Goal: Find specific page/section

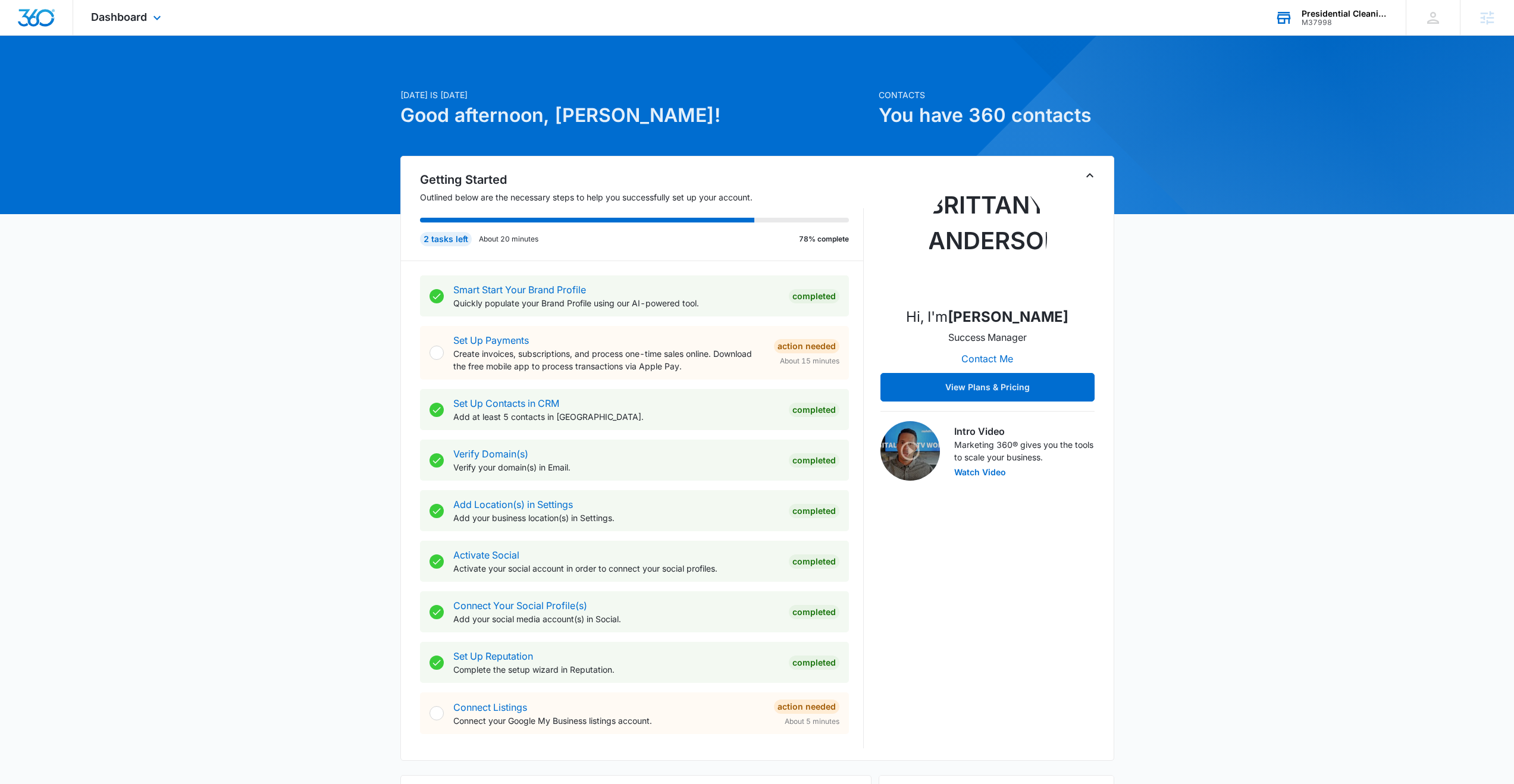
click at [1322, 21] on div "M37998" at bounding box center [1344, 23] width 87 height 8
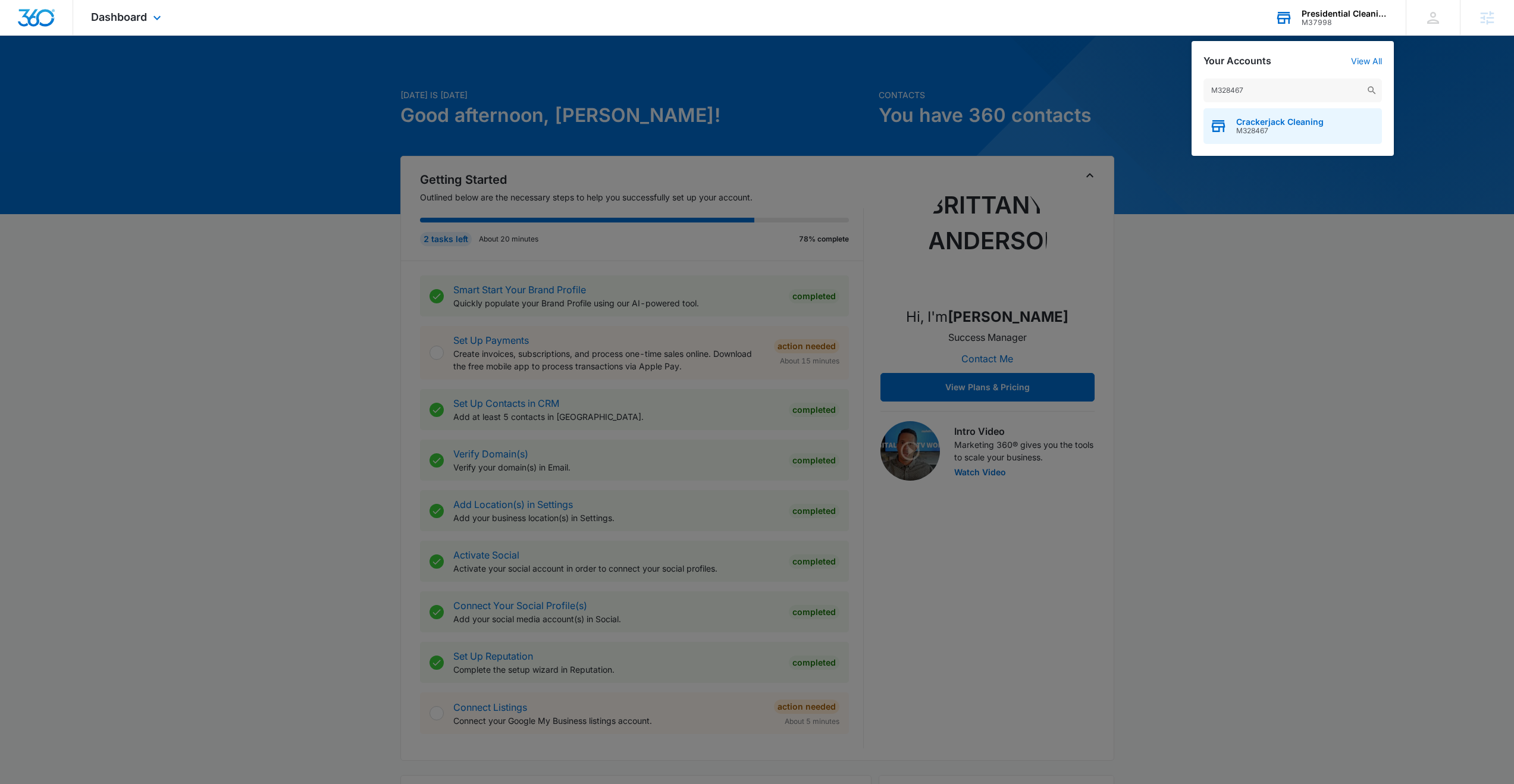
type input "M328467"
click at [1264, 127] on span "M328467" at bounding box center [1280, 131] width 88 height 8
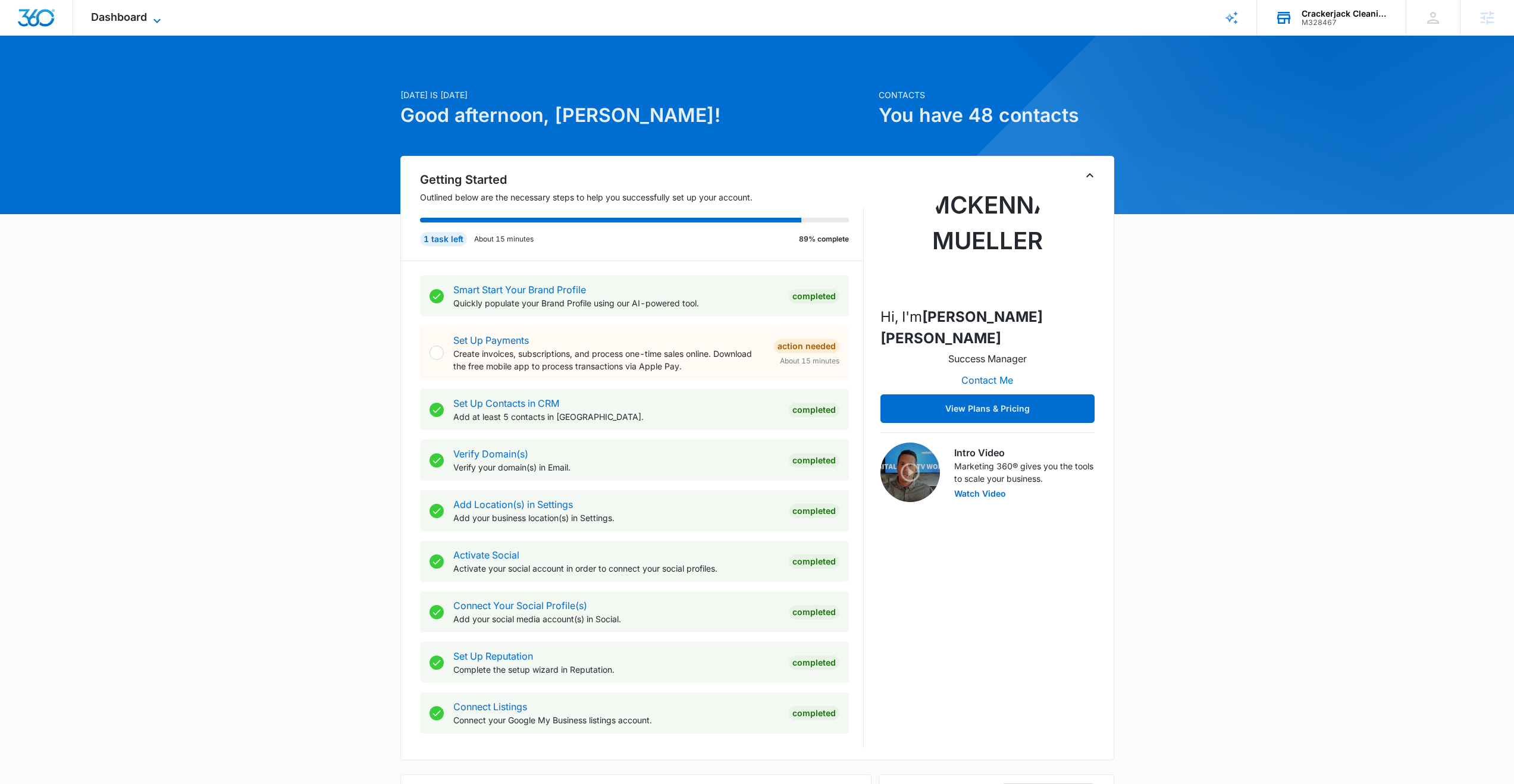
click at [144, 17] on span "Dashboard" at bounding box center [119, 17] width 56 height 13
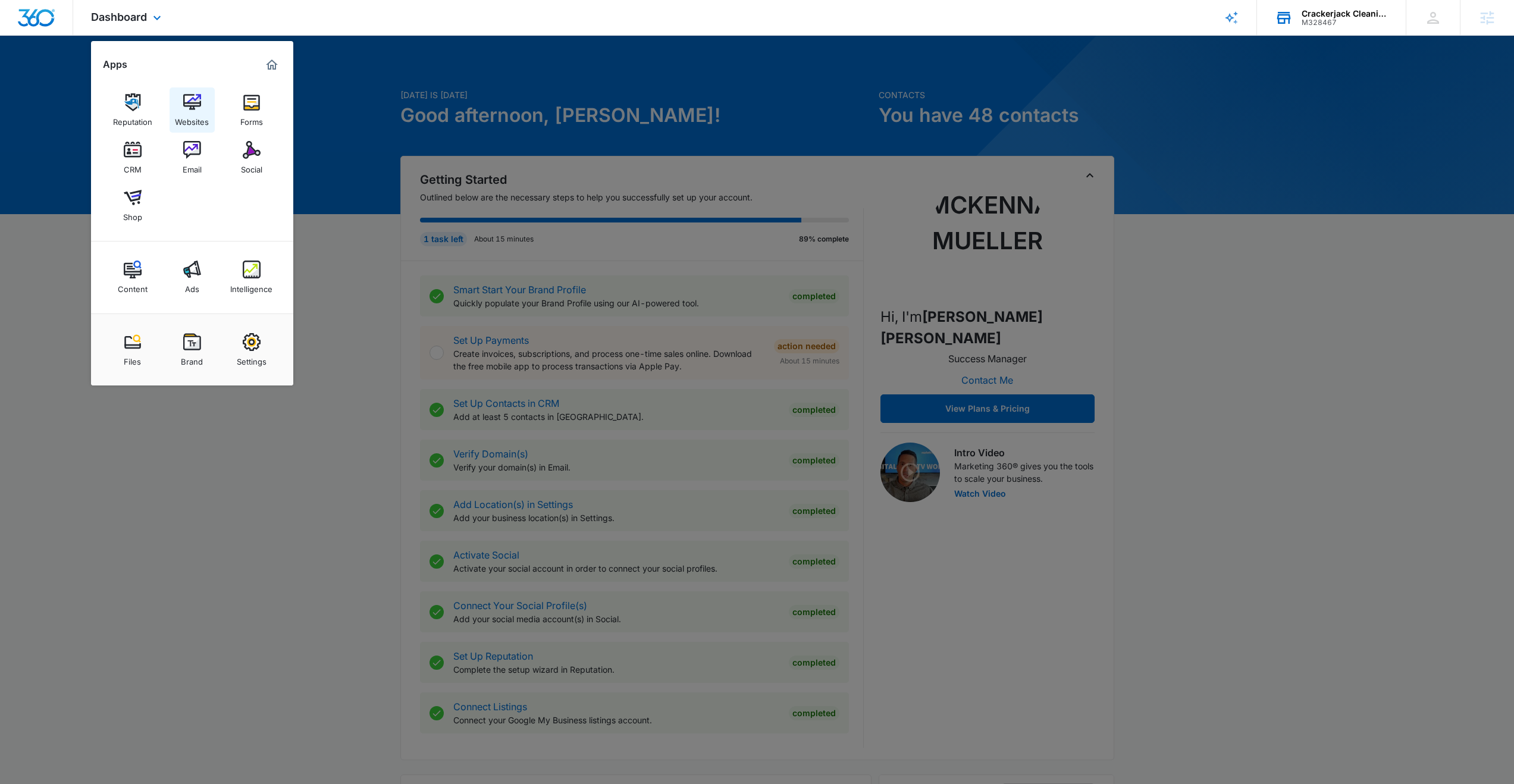
click at [194, 111] on img at bounding box center [192, 102] width 18 height 18
